Goal: Task Accomplishment & Management: Use online tool/utility

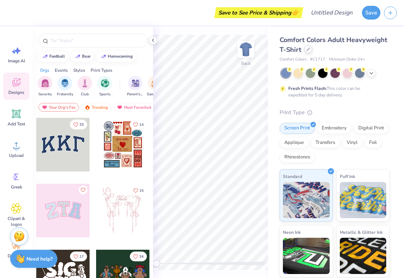
click at [310, 53] on div at bounding box center [308, 49] width 8 height 8
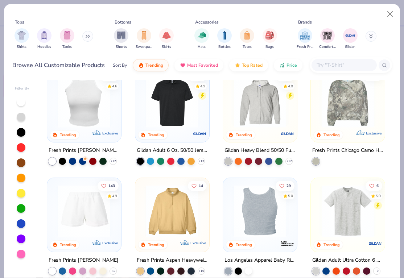
scroll to position [1336, 0]
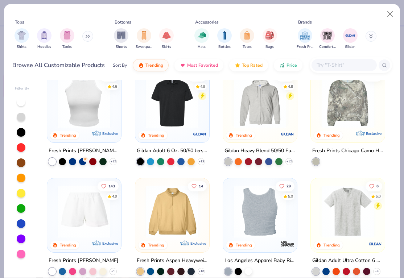
click at [90, 195] on img at bounding box center [84, 212] width 60 height 52
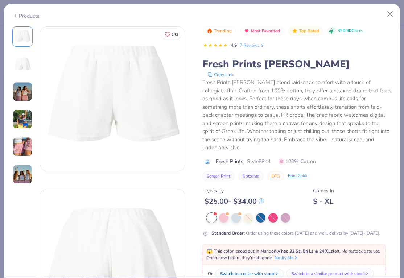
click at [391, 6] on div "Products" at bounding box center [202, 13] width 396 height 19
click at [385, 16] on button "Close" at bounding box center [391, 14] width 14 height 14
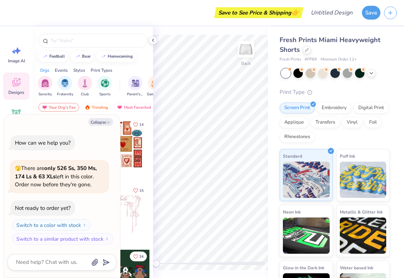
click at [21, 93] on span "Designs" at bounding box center [16, 93] width 16 height 6
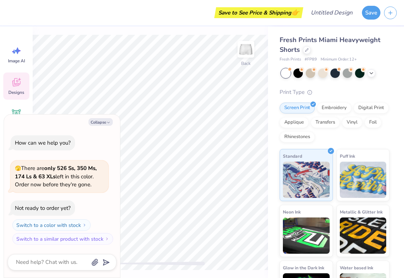
click at [17, 89] on div "Designs" at bounding box center [16, 86] width 26 height 27
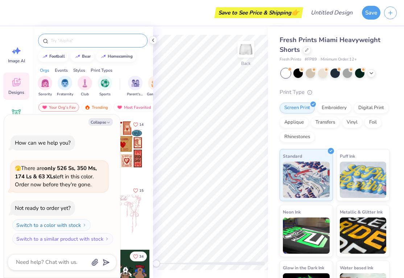
click at [86, 41] on input "text" at bounding box center [96, 40] width 93 height 7
drag, startPoint x: 116, startPoint y: 185, endPoint x: 67, endPoint y: 171, distance: 51.9
click at [67, 171] on div "Collapse How can we help you? 🫣 There are only 526 Ss, 350 Ms, 174 Ls & 63 XLs …" at bounding box center [62, 197] width 116 height 164
click at [103, 123] on button "Collapse" at bounding box center [101, 122] width 24 height 8
type textarea "x"
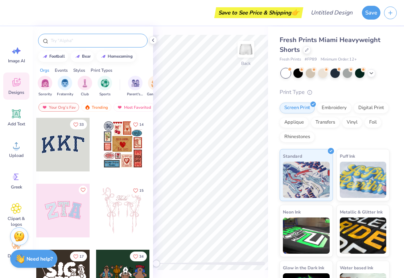
click at [91, 40] on input "text" at bounding box center [96, 40] width 93 height 7
type input "s"
click at [77, 148] on div at bounding box center [63, 145] width 54 height 54
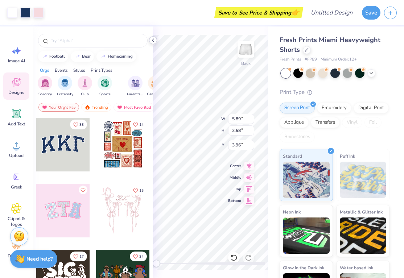
click at [155, 38] on icon at bounding box center [153, 40] width 6 height 6
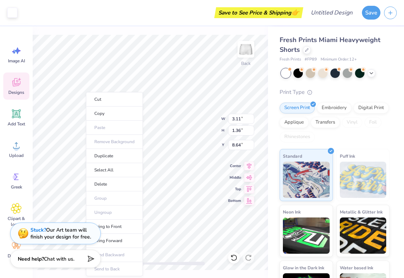
click at [71, 233] on div "Stuck? Our Art team will finish your design for free." at bounding box center [60, 234] width 61 height 14
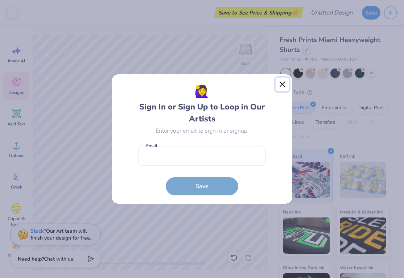
click at [282, 85] on button "Close" at bounding box center [283, 85] width 14 height 14
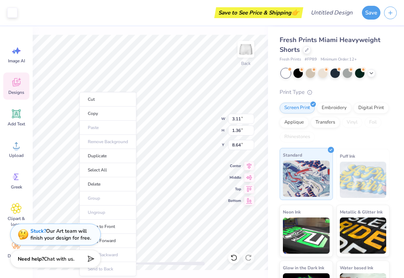
scroll to position [0, 0]
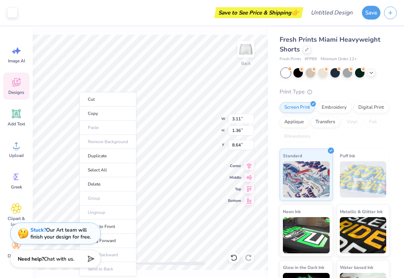
click at [45, 244] on div "Stuck? Our Art team will finish your design for free." at bounding box center [55, 234] width 91 height 22
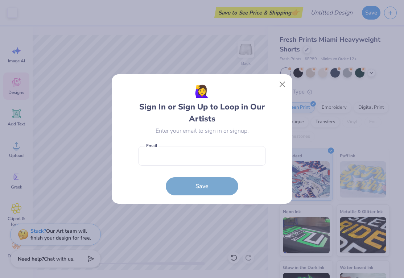
click at [37, 228] on div "🙋‍♀️ Sign In or Sign Up to Loop in Our Artists Enter your email to sign in or s…" at bounding box center [202, 139] width 404 height 278
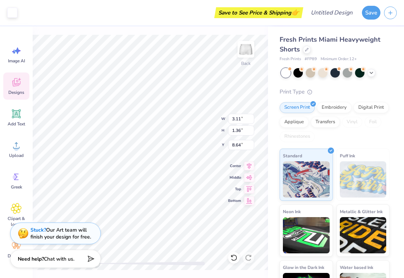
click at [34, 237] on div "Stuck? Our Art team will finish your design for free." at bounding box center [60, 234] width 61 height 14
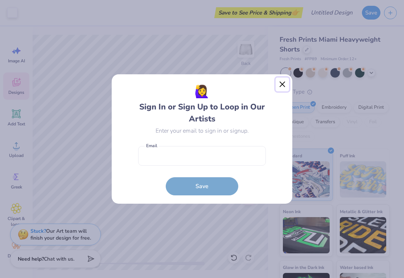
click at [284, 84] on button "Close" at bounding box center [283, 85] width 14 height 14
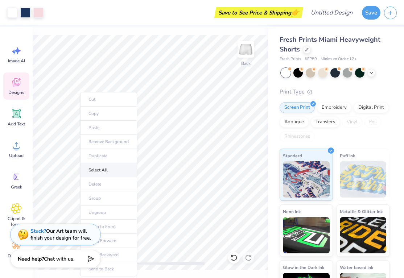
click at [102, 168] on li "Select All" at bounding box center [108, 170] width 57 height 14
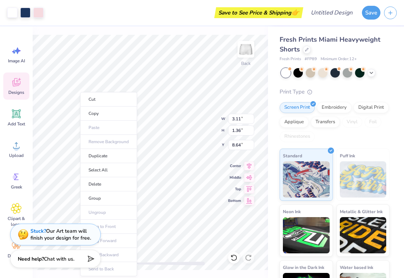
click at [80, 211] on ul "Cut Copy Paste Remove Background Duplicate Select All Delete Group Ungroup Brin…" at bounding box center [108, 184] width 57 height 184
click at [93, 157] on li "Duplicate" at bounding box center [102, 156] width 57 height 14
type input "8.62"
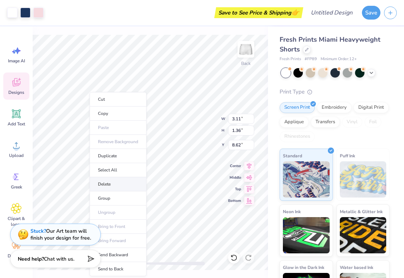
click at [105, 183] on li "Delete" at bounding box center [118, 184] width 57 height 14
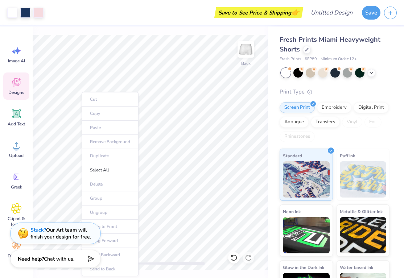
click at [67, 224] on div "Stuck? Our Art team will finish your design for free." at bounding box center [55, 234] width 91 height 22
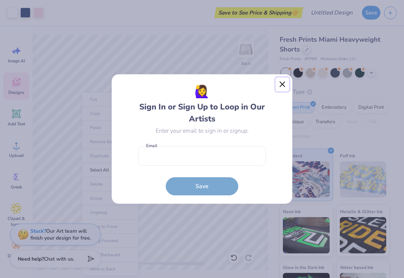
click at [282, 81] on button "Close" at bounding box center [283, 85] width 14 height 14
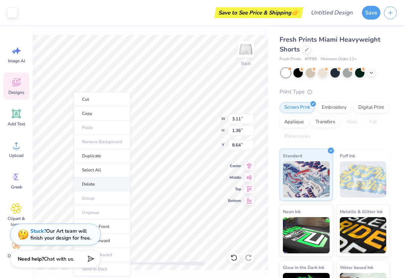
click at [88, 185] on li "Delete" at bounding box center [102, 184] width 57 height 14
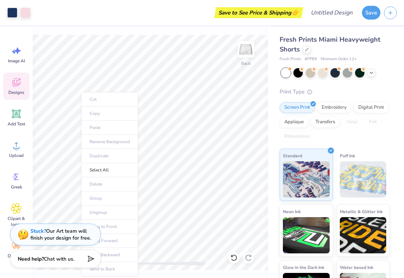
click at [93, 185] on ul "Cut Copy Paste Remove Background Duplicate Select All Delete Group Ungroup Brin…" at bounding box center [109, 184] width 57 height 184
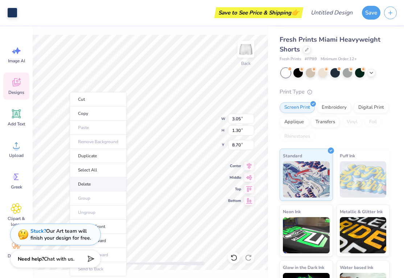
click at [87, 186] on li "Delete" at bounding box center [98, 184] width 57 height 14
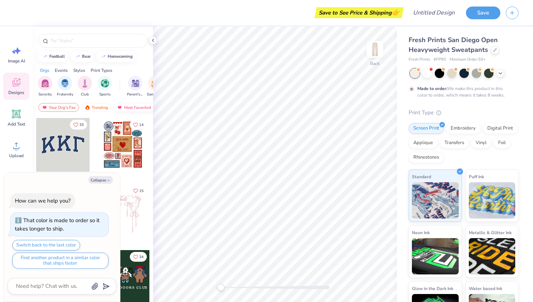
click at [129, 107] on div "Most Favorited" at bounding box center [134, 107] width 41 height 9
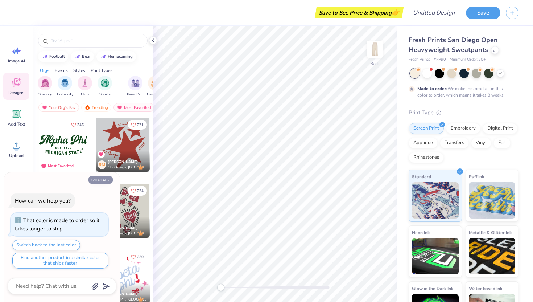
click at [103, 179] on button "Collapse" at bounding box center [101, 180] width 24 height 8
type textarea "x"
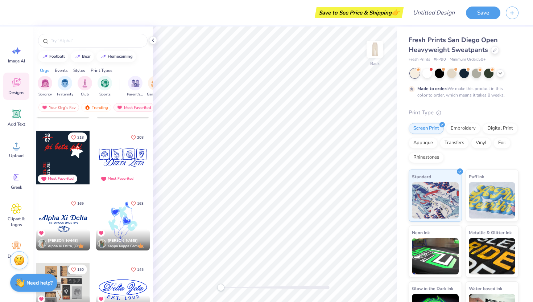
scroll to position [184, 0]
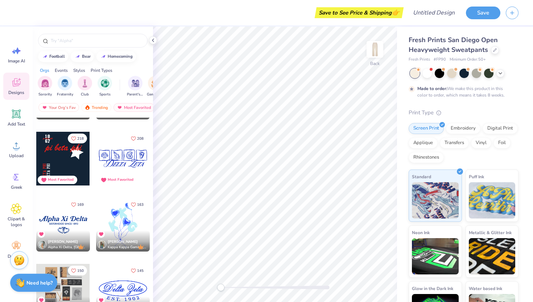
click at [126, 155] on div at bounding box center [123, 159] width 54 height 54
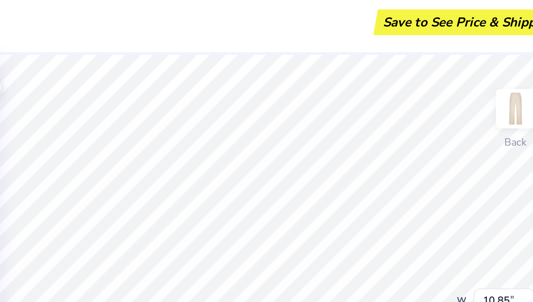
type input "6.68"
type input "1.47"
type input "3.24"
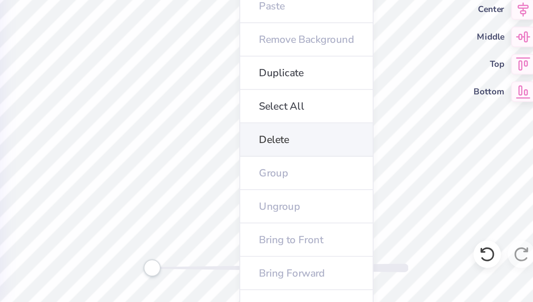
scroll to position [0, 0]
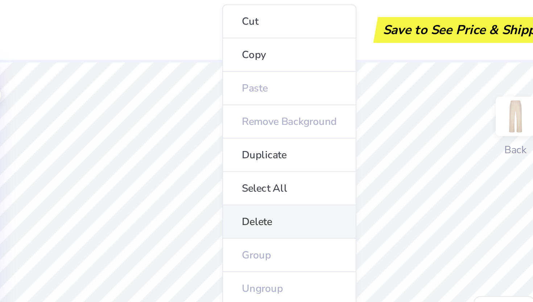
drag, startPoint x: 240, startPoint y: 151, endPoint x: 259, endPoint y: 90, distance: 63.0
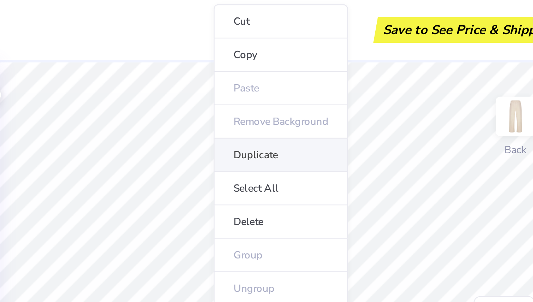
drag, startPoint x: 259, startPoint y: 90, endPoint x: 247, endPoint y: 67, distance: 26.3
click at [247, 67] on li "Duplicate" at bounding box center [275, 66] width 57 height 14
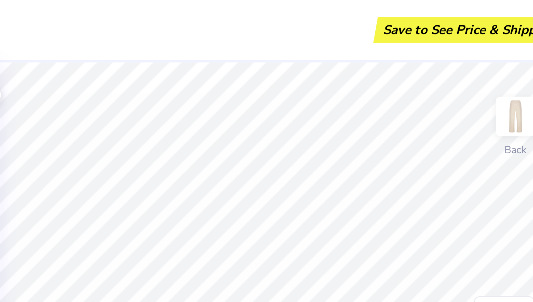
type input "4.24"
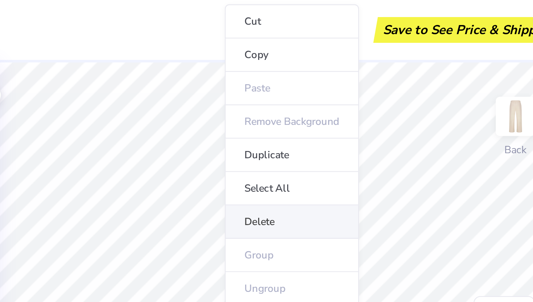
click at [264, 94] on li "Delete" at bounding box center [280, 94] width 57 height 14
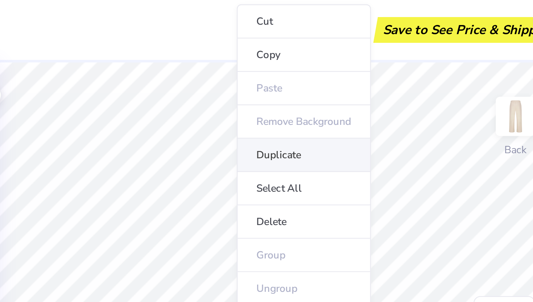
click at [255, 67] on body "Save to See Price & Shipping 👉 Design Title Save Image AI Designs Add Text Uplo…" at bounding box center [266, 151] width 533 height 302
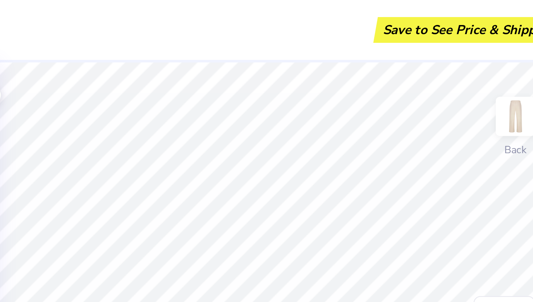
type textarea "Dela Zeta"
type textarea "D"
type textarea "S"
type textarea "Sion Strong"
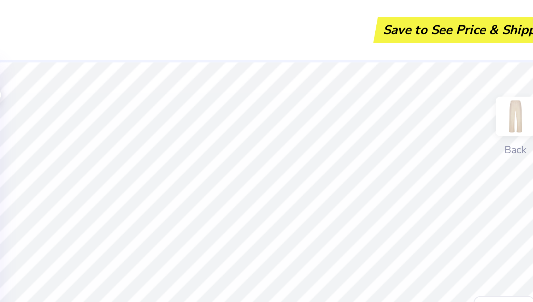
type input "1.10"
type input "1.26"
type input "1.98"
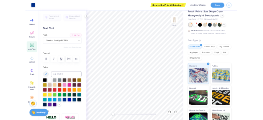
scroll to position [7, 0]
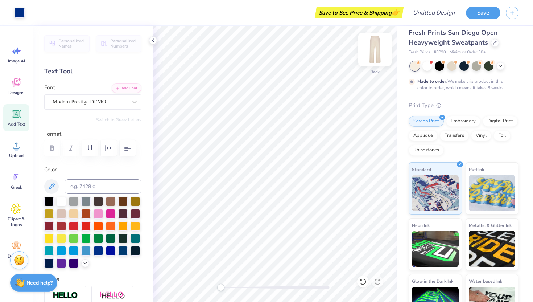
click at [374, 52] on img at bounding box center [375, 49] width 29 height 29
click at [371, 50] on img at bounding box center [375, 49] width 29 height 29
click at [478, 12] on button "Save" at bounding box center [483, 11] width 34 height 13
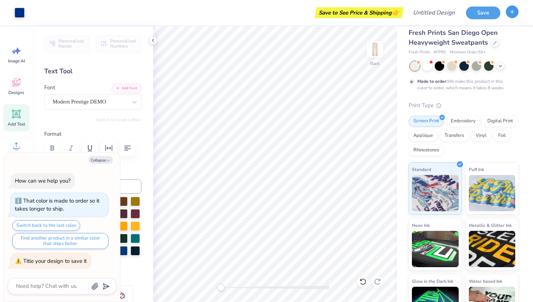
type textarea "x"
click at [515, 12] on icon "button" at bounding box center [513, 12] width 6 height 6
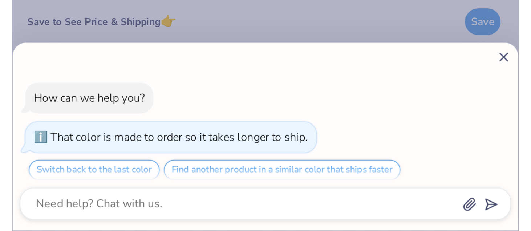
scroll to position [26, 0]
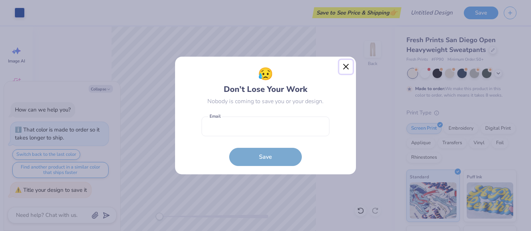
click at [342, 68] on button "Close" at bounding box center [346, 67] width 14 height 14
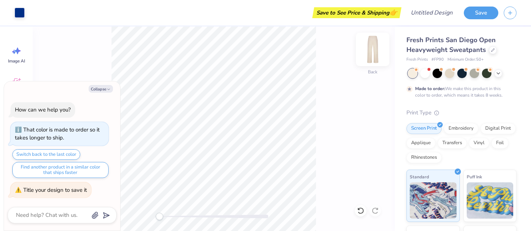
click at [376, 49] on img at bounding box center [372, 49] width 29 height 29
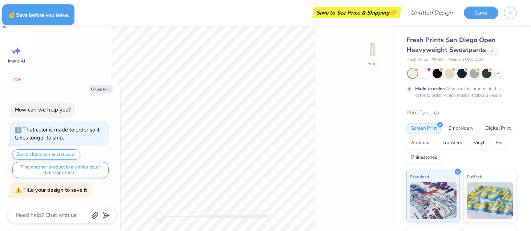
type textarea "x"
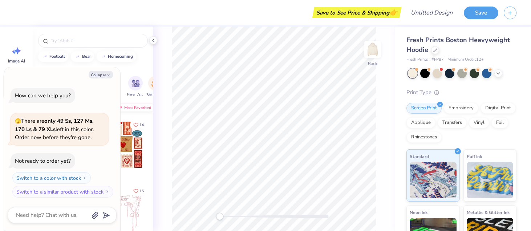
click at [135, 107] on div "Most Favorited" at bounding box center [134, 107] width 41 height 9
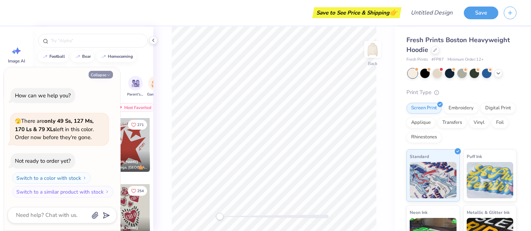
click at [103, 75] on button "Collapse" at bounding box center [101, 75] width 24 height 8
type textarea "x"
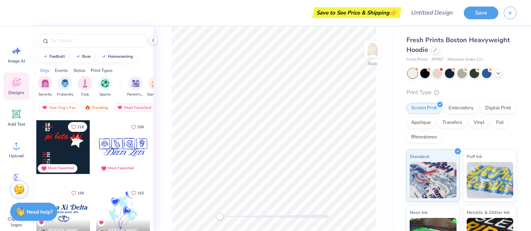
scroll to position [196, 0]
click at [123, 144] on div at bounding box center [123, 147] width 54 height 54
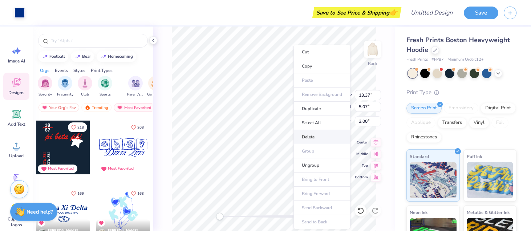
click at [312, 135] on li "Delete" at bounding box center [321, 137] width 57 height 14
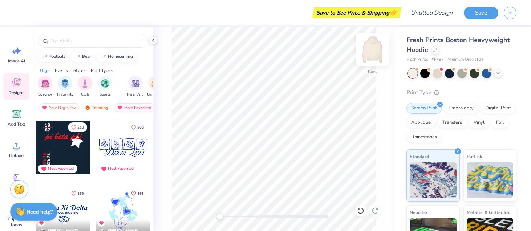
click at [371, 49] on img at bounding box center [372, 49] width 29 height 29
click at [122, 150] on div at bounding box center [123, 147] width 54 height 54
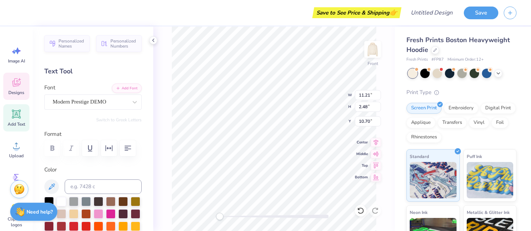
scroll to position [0, 0]
type textarea "D"
type textarea "Notre Dame De Sion"
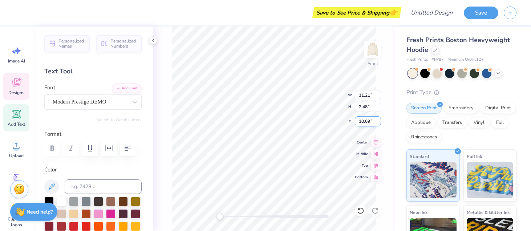
click at [377, 123] on input "10.69" at bounding box center [368, 121] width 26 height 10
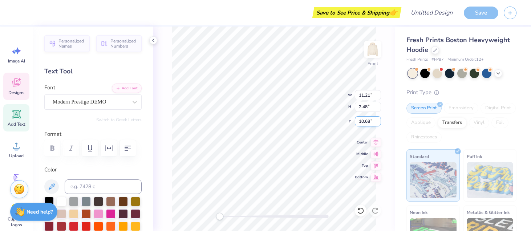
click at [377, 123] on input "10.68" at bounding box center [368, 121] width 26 height 10
click at [377, 123] on input "10.67" at bounding box center [368, 121] width 26 height 10
click at [377, 123] on input "10.66" at bounding box center [368, 121] width 26 height 10
type input "10.65"
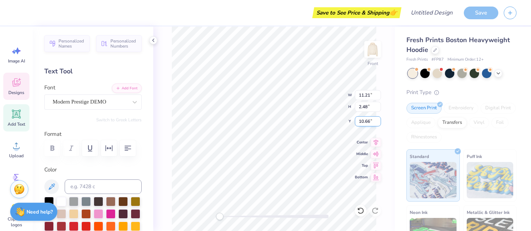
click at [378, 123] on input "10.65" at bounding box center [368, 121] width 26 height 10
type input "18.36"
type input "1.84"
type input "15"
type input "10.57"
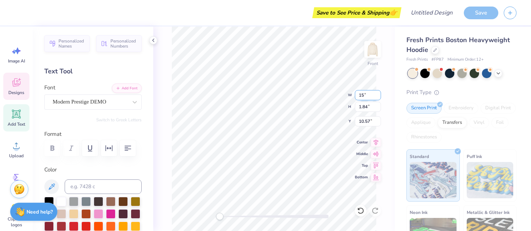
click at [378, 98] on input "15" at bounding box center [368, 95] width 26 height 10
click at [378, 98] on input "14.99" at bounding box center [368, 95] width 26 height 10
click at [377, 98] on input "14.98" at bounding box center [368, 95] width 26 height 10
click at [377, 97] on input "14.97" at bounding box center [368, 95] width 26 height 10
click at [377, 97] on input "14.96" at bounding box center [368, 95] width 26 height 10
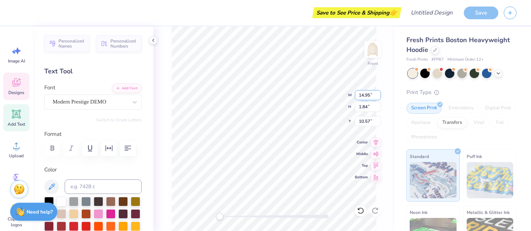
click at [377, 97] on input "14.95" at bounding box center [368, 95] width 26 height 10
click at [377, 97] on input "14.94" at bounding box center [368, 95] width 26 height 10
click at [377, 97] on input "14.93" at bounding box center [368, 95] width 26 height 10
click at [377, 97] on input "14.92" at bounding box center [368, 95] width 26 height 10
click at [377, 97] on input "14.91" at bounding box center [368, 95] width 26 height 10
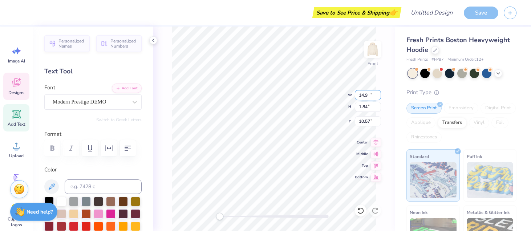
click at [377, 97] on input "14.9" at bounding box center [368, 95] width 26 height 10
click at [373, 99] on input "14.9" at bounding box center [368, 95] width 26 height 10
type input "14.89"
click at [379, 97] on input "14.89" at bounding box center [368, 95] width 26 height 10
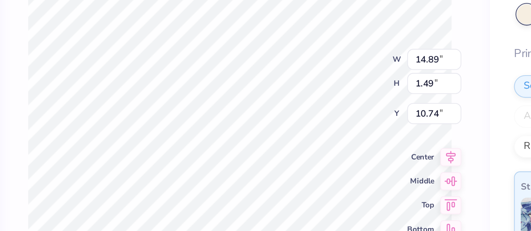
scroll to position [0, 1]
type textarea "Notre Dame De Sion 1912"
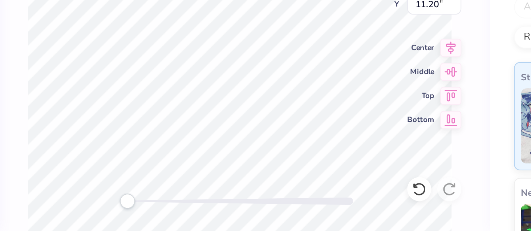
type textarea "Notre Dame De Sion 1912"
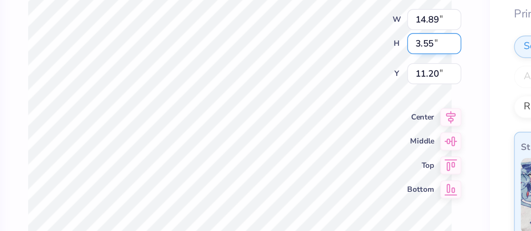
type input "3.56"
click at [378, 105] on input "3.56" at bounding box center [368, 107] width 26 height 10
type input "14.20"
type input "11.36"
type input "3.55"
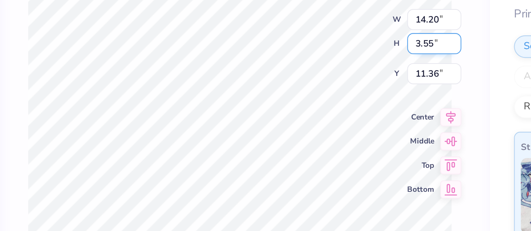
click at [377, 109] on input "3.55" at bounding box center [368, 107] width 26 height 10
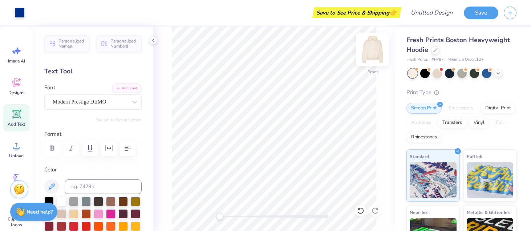
click at [372, 51] on img at bounding box center [372, 49] width 29 height 29
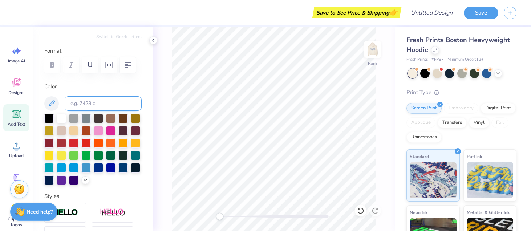
scroll to position [0, 0]
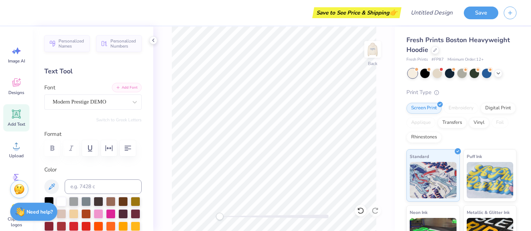
click at [126, 87] on button "Add Font" at bounding box center [127, 87] width 30 height 9
click at [16, 53] on icon at bounding box center [16, 50] width 11 height 11
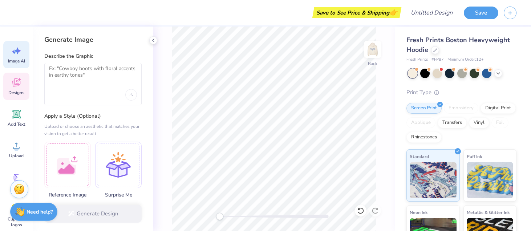
click at [17, 82] on icon at bounding box center [16, 82] width 11 height 11
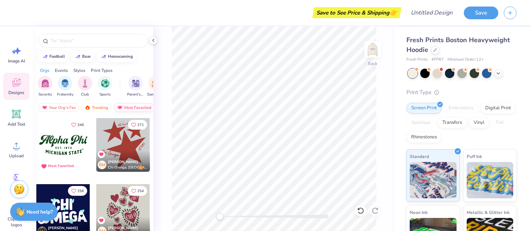
click at [127, 111] on div "Most Favorited" at bounding box center [134, 107] width 41 height 9
click at [125, 106] on div "Most Favorited" at bounding box center [134, 107] width 41 height 9
click at [120, 106] on img at bounding box center [120, 107] width 6 height 5
click at [128, 106] on div "Most Favorited" at bounding box center [134, 107] width 41 height 9
click at [132, 106] on div "Most Favorited" at bounding box center [134, 107] width 41 height 9
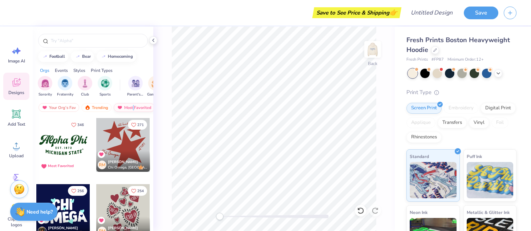
click at [132, 106] on div "Most Favorited" at bounding box center [134, 107] width 41 height 9
click at [131, 106] on div "Most Favorited" at bounding box center [134, 107] width 41 height 9
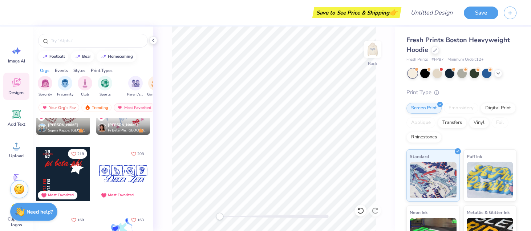
scroll to position [169, 0]
click at [118, 173] on div at bounding box center [123, 174] width 54 height 54
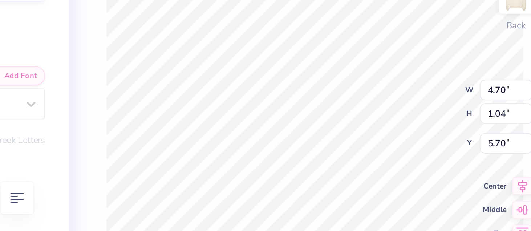
scroll to position [0, 0]
type textarea "D"
type textarea "Sion!"
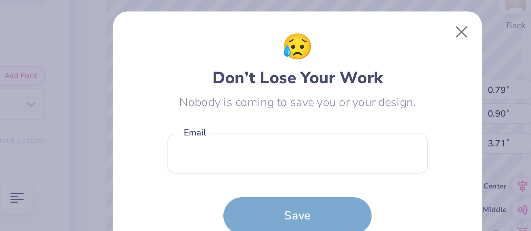
click at [246, 95] on body "Art colors Save to See Price & Shipping 👉 Design Title Save Image AI Designs Ad…" at bounding box center [265, 115] width 531 height 231
click at [345, 63] on button "Close" at bounding box center [346, 67] width 14 height 14
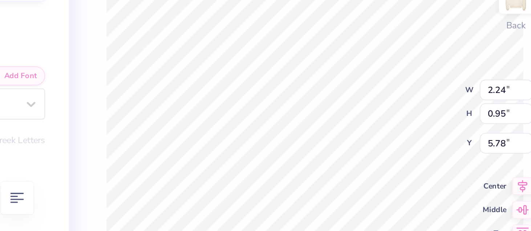
type input "0.77"
type input "0.88"
type input "4.90"
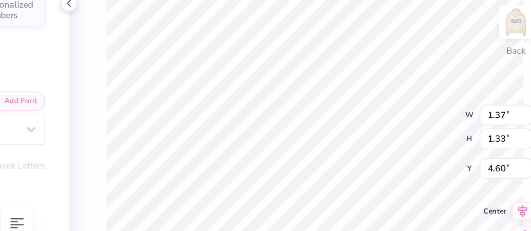
type input "0.69"
type input "1.00"
type input "4.78"
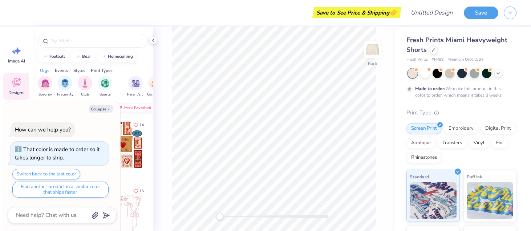
click at [141, 106] on div "Most Favorited" at bounding box center [134, 107] width 41 height 9
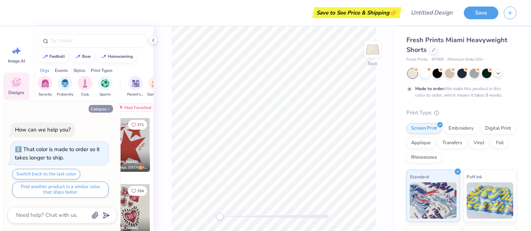
click at [111, 106] on button "Collapse" at bounding box center [101, 109] width 24 height 8
type textarea "x"
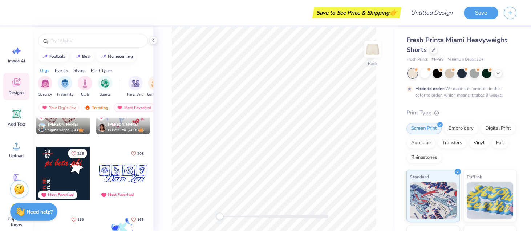
scroll to position [171, 0]
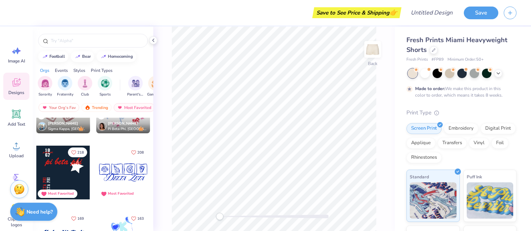
click at [128, 170] on div at bounding box center [123, 173] width 54 height 54
type input "4.08"
type input "1.55"
type input "4.87"
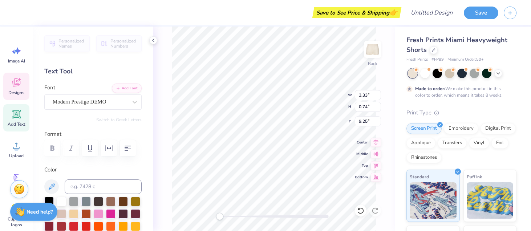
scroll to position [0, 0]
type textarea "D"
type textarea "Sion Strong!"
click at [385, 192] on div "Back W 3.33 3.33 " H 0.74 0.74 " Y 9.25 9.25 " Center Middle Top Bottom" at bounding box center [273, 128] width 241 height 204
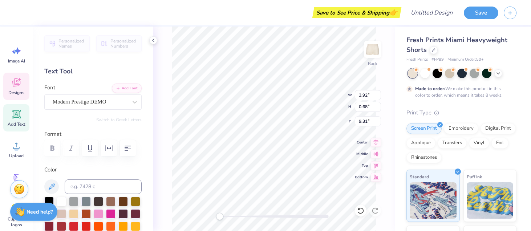
click at [389, 200] on div "Back W 3.92 3.92 " H 0.68 0.68 " Y 9.31 9.31 " Center Middle Top Bottom" at bounding box center [273, 128] width 241 height 204
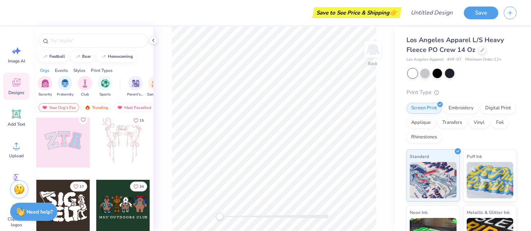
scroll to position [67, 0]
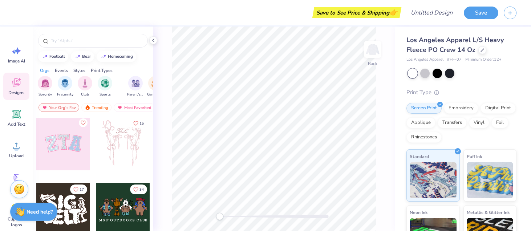
click at [120, 150] on div at bounding box center [123, 143] width 54 height 54
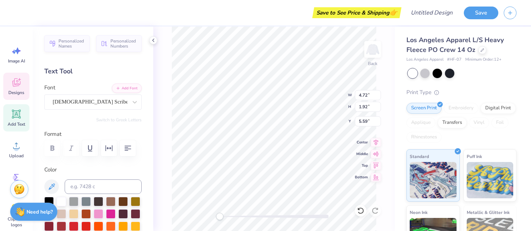
scroll to position [0, 0]
type textarea "S"
type textarea "NDS"
type input "6.86"
type input "15.67"
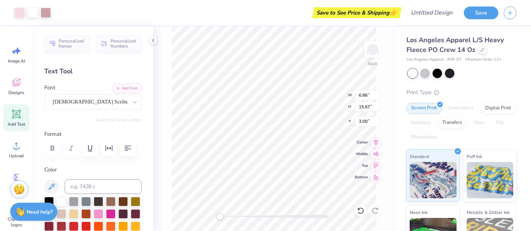
type input "3.00"
type input "6.36"
type input "1.86"
type input "5.62"
type textarea "N"
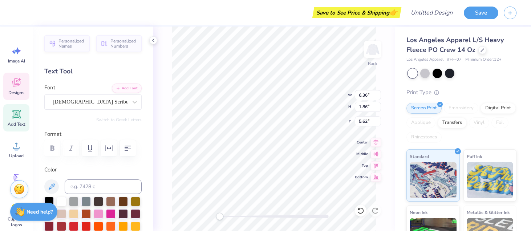
scroll to position [0, 1]
type textarea "[PERSON_NAME]!"
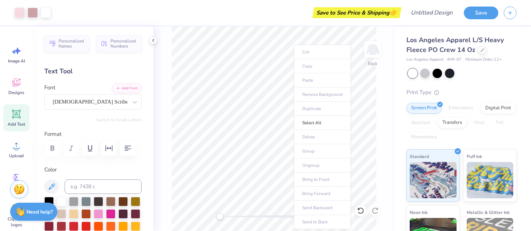
click at [308, 137] on ul "Cut Copy Paste Remove Background Duplicate Select All Delete Group Ungroup Brin…" at bounding box center [322, 137] width 57 height 184
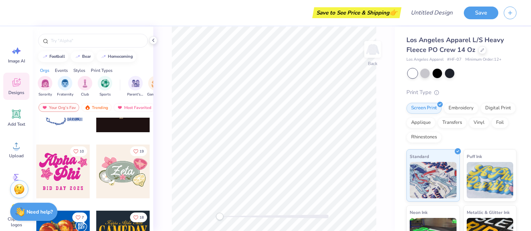
scroll to position [371, 0]
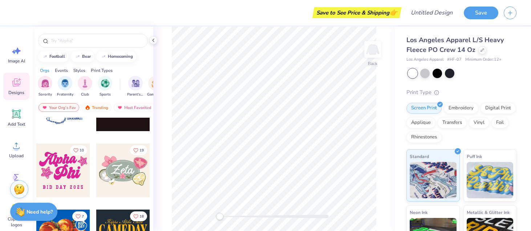
click at [75, 167] on div at bounding box center [63, 170] width 54 height 54
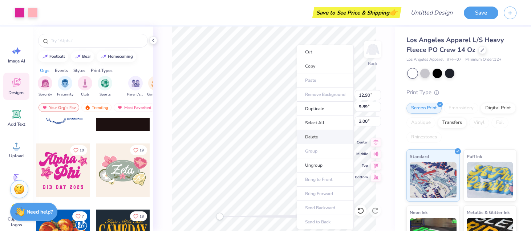
click at [313, 135] on li "Delete" at bounding box center [324, 137] width 57 height 14
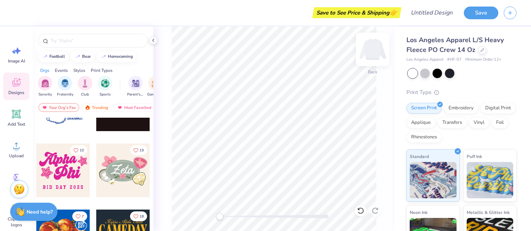
click at [371, 50] on img at bounding box center [372, 49] width 29 height 29
click at [62, 169] on div at bounding box center [63, 170] width 54 height 54
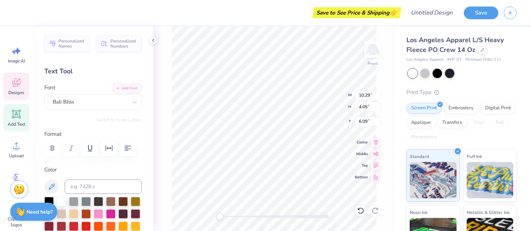
type textarea "Sion"
type textarea "P"
type textarea "Strong"
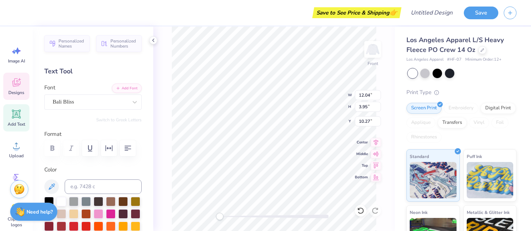
type input "3.25"
type input "3.31"
type input "10.05"
type input "2.59"
type input "2.65"
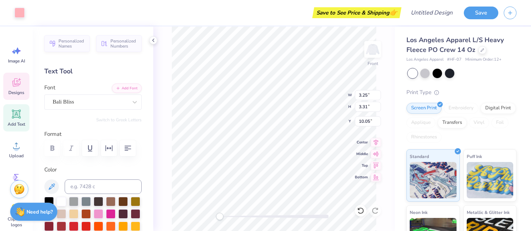
type input "7.30"
type input "12.04"
type input "3.95"
type input "10.27"
type input "10.78"
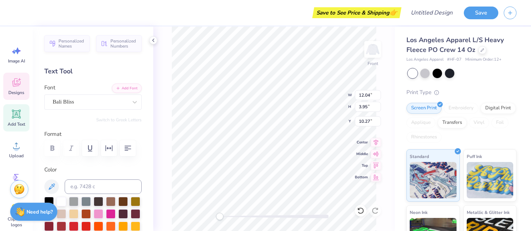
type input "0.94"
type input "15.14"
type textarea "5"
type textarea "N"
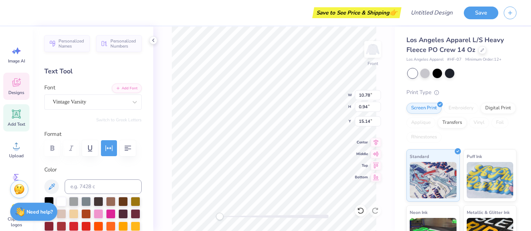
type textarea "n"
type textarea "Notre Dame De Sion"
